Goal: Transaction & Acquisition: Purchase product/service

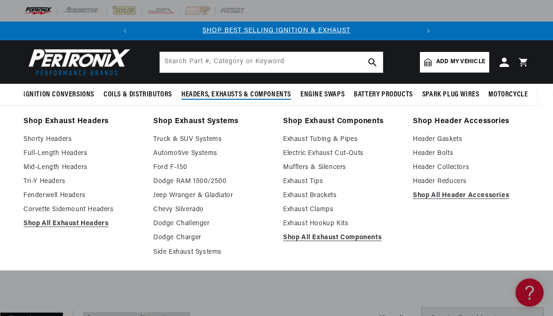
click at [84, 153] on link "Full-Length Headers" at bounding box center [81, 153] width 117 height 11
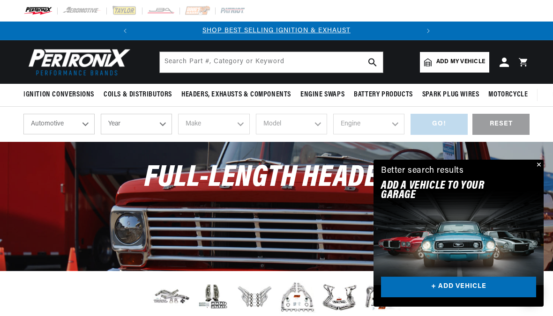
click at [82, 124] on select "Automotive Agricultural Industrial Marine Motorcycle" at bounding box center [58, 124] width 71 height 21
click at [161, 118] on select "Year 2026 2025 2024 2023 2022 2021 2020 2019 2018 2017 2016 2015 2014 2013 2012…" at bounding box center [136, 124] width 71 height 21
select select "1970"
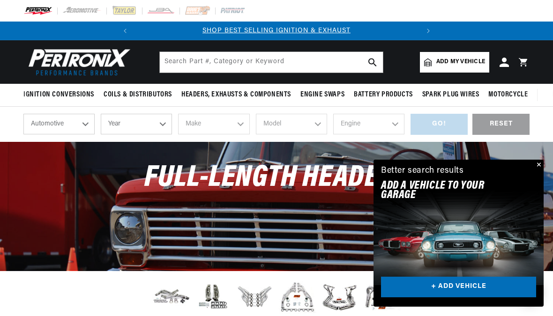
select select "1970"
click at [240, 122] on select "Make Alfa Romeo American Motors Aston Martin Audi Austin Austin Healey Avanti B…" at bounding box center [213, 124] width 71 height 21
select select "Chevrolet"
click at [308, 122] on select "Model Bel Air Biscayne Blazer Brookwood C10 Pickup C10 Suburban C20 Pickup C20 …" at bounding box center [291, 124] width 71 height 21
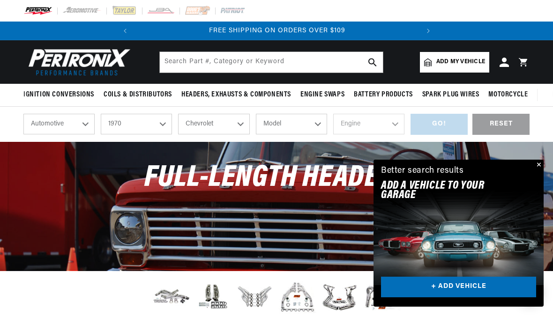
select select "Chevelle"
click at [391, 120] on select "Engine 3.2L 4.6L 5.3L 5.4L 230cid / 3.8L 250cid / 4.1L 305cid / 5.0L 307cid / 5…" at bounding box center [368, 124] width 71 height 21
select select "5.3L"
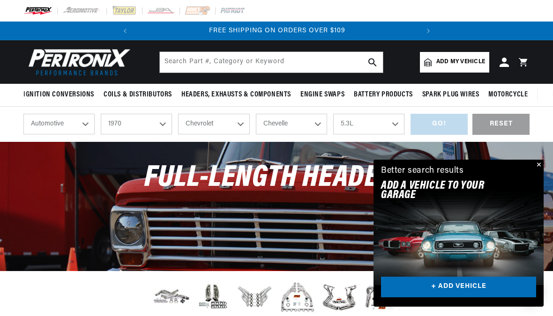
checkbox input "true"
click at [381, 120] on select "3.2L 4.6L 5.3L 5.4L 230cid / 3.8L 250cid / 4.1L 305cid / 5.0L 307cid / 5.0L 350…" at bounding box center [368, 124] width 71 height 21
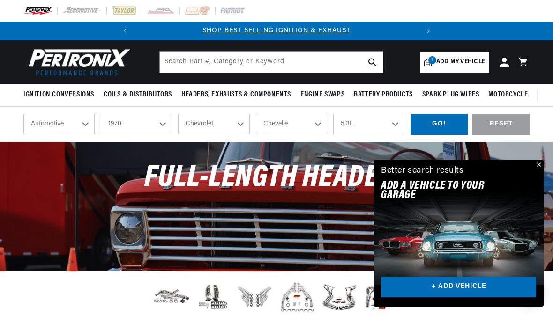
select select "396cid-6.5L"
click at [441, 125] on div "GO!" at bounding box center [438, 124] width 57 height 21
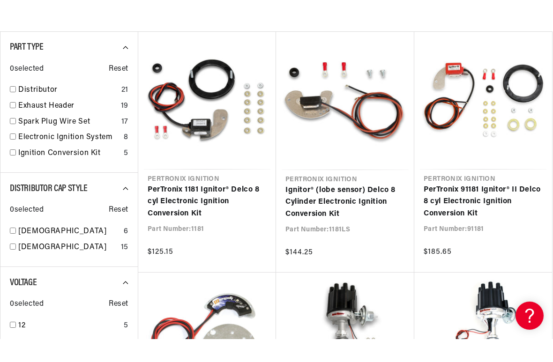
scroll to position [170, 0]
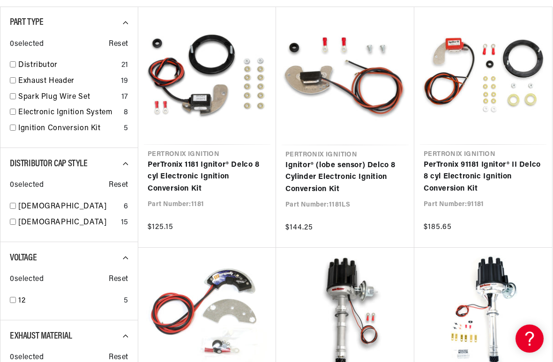
click at [15, 75] on div "Exhaust Header 19" at bounding box center [69, 83] width 118 height 16
checkbox input "true"
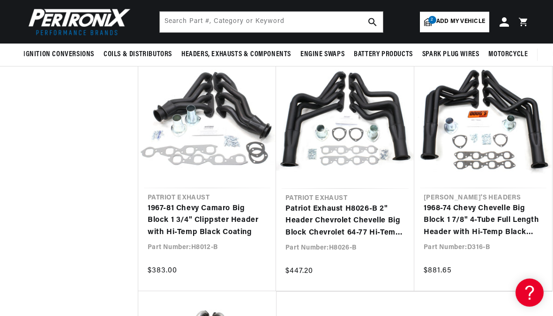
scroll to position [1324, 0]
